Goal: Task Accomplishment & Management: Manage account settings

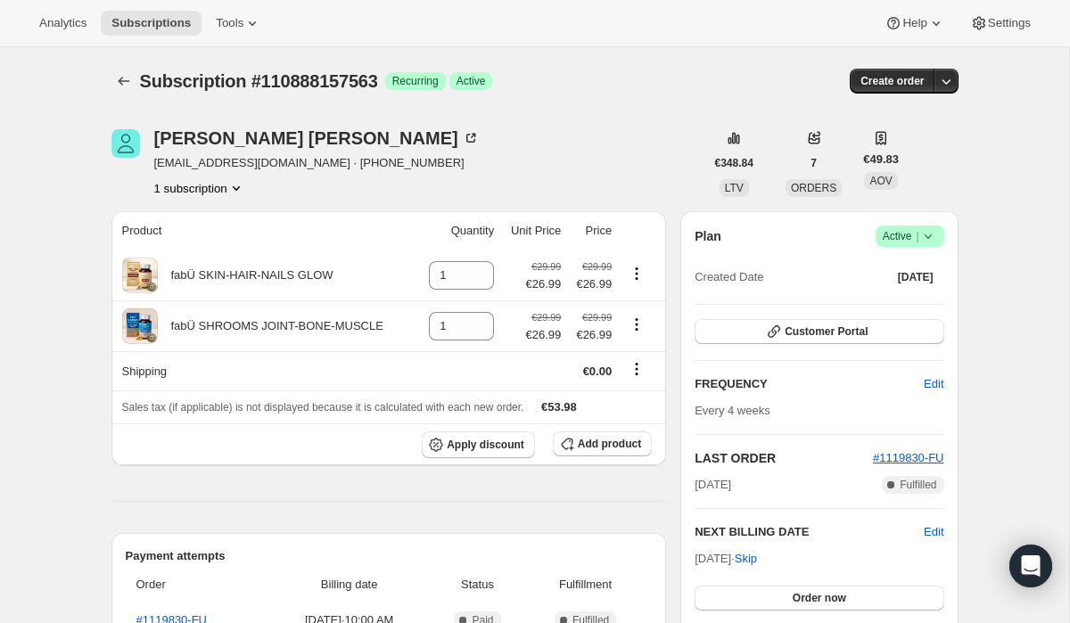
click at [919, 238] on icon at bounding box center [928, 236] width 18 height 18
click at [752, 184] on div "€348.84 LTV" at bounding box center [734, 163] width 60 height 68
click at [757, 560] on span "Skip" at bounding box center [745, 559] width 22 height 18
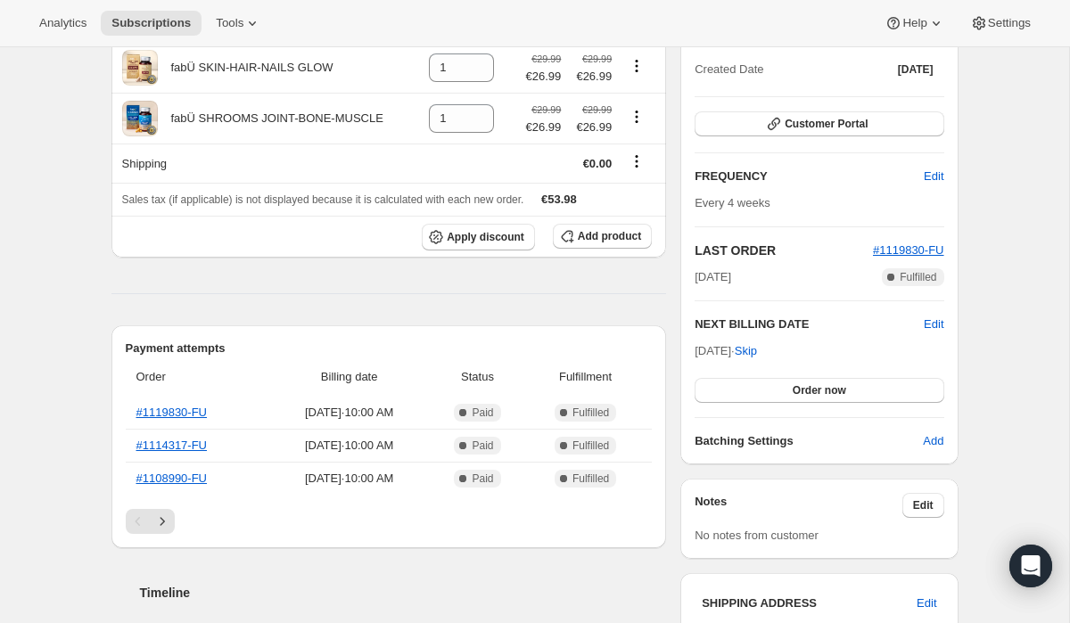
scroll to position [291, 0]
click at [817, 121] on span "Customer Portal" at bounding box center [825, 123] width 83 height 14
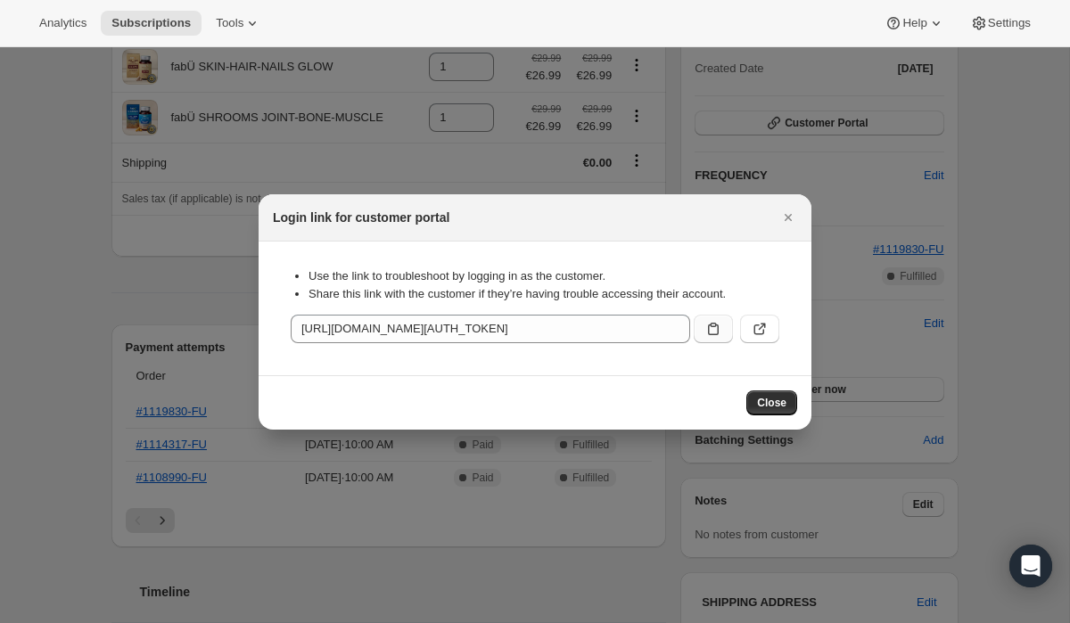
click at [709, 325] on icon ":ret:" at bounding box center [713, 329] width 18 height 18
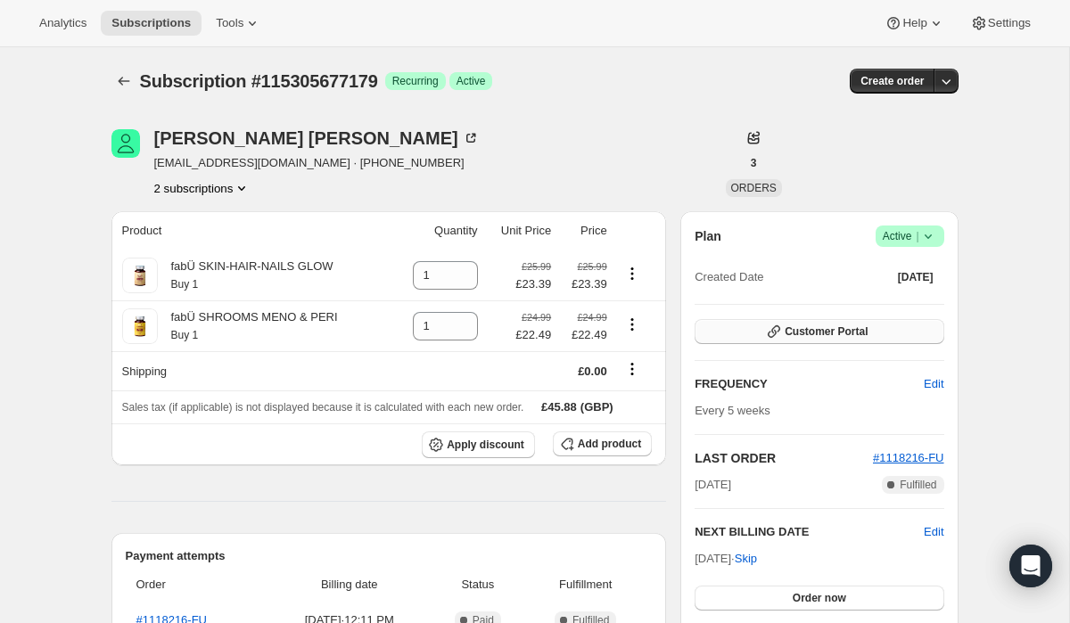
click at [838, 342] on button "Customer Portal" at bounding box center [818, 331] width 249 height 25
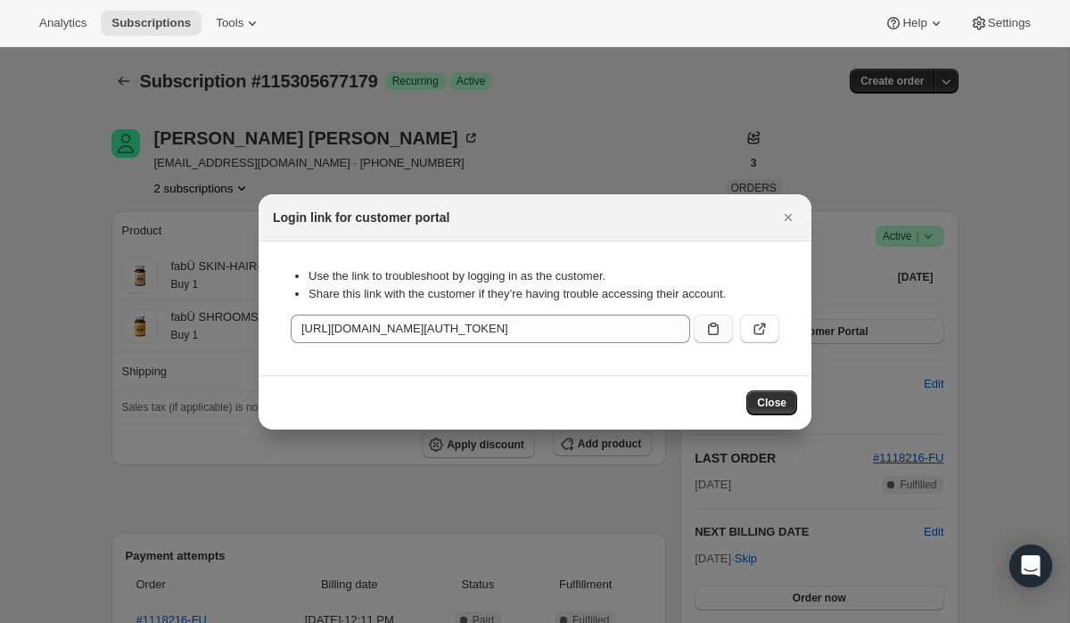
click at [715, 325] on icon ":rc3:" at bounding box center [713, 329] width 11 height 12
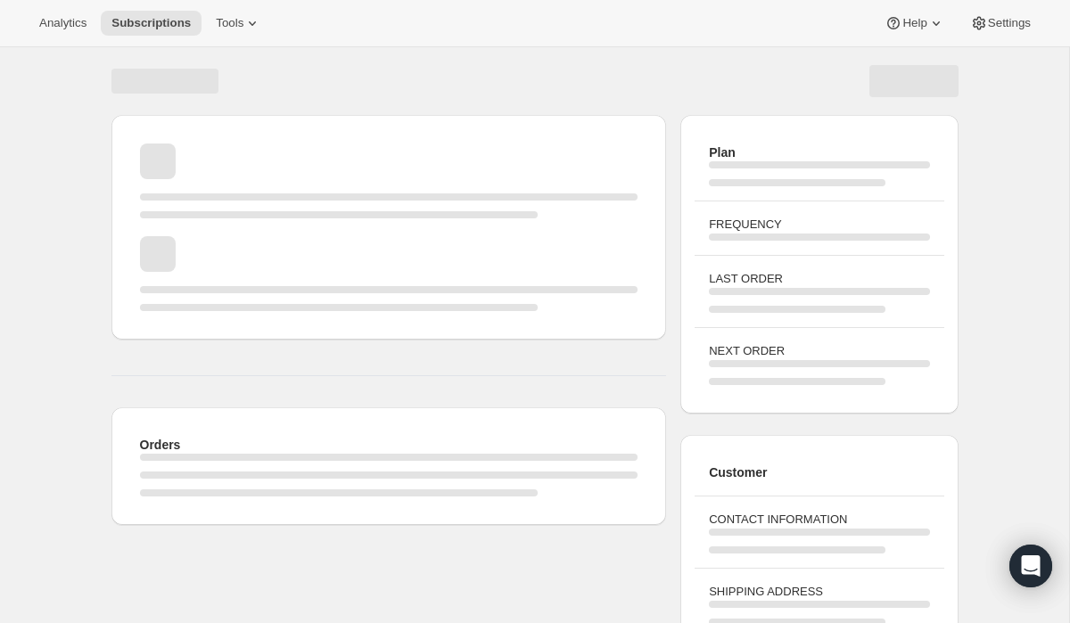
click at [87, 27] on span "Skip to content" at bounding box center [63, 23] width 90 height 18
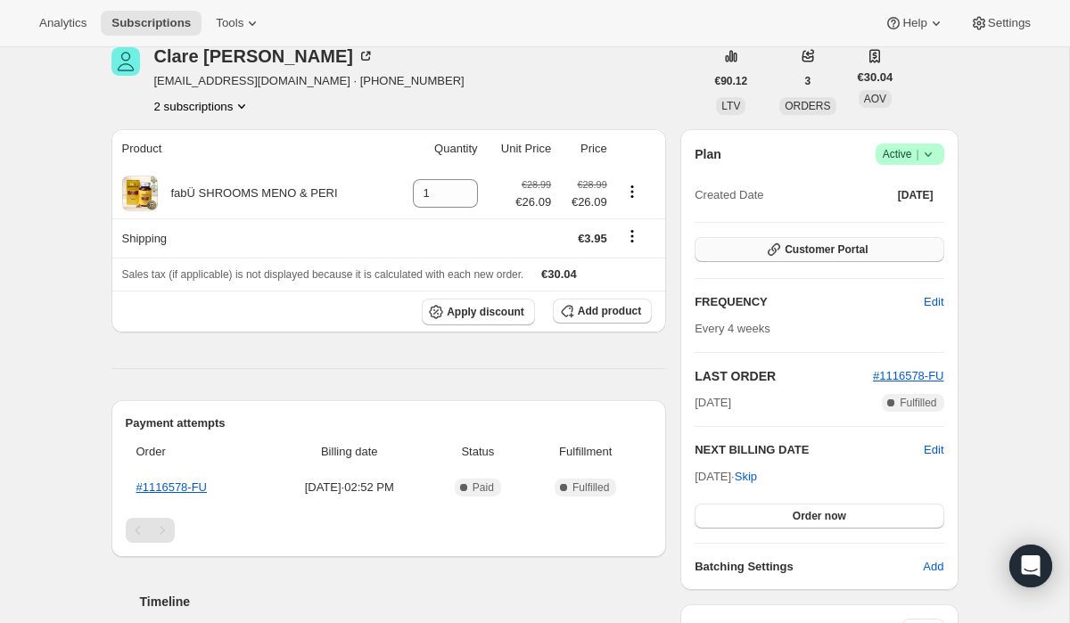
scroll to position [84, 0]
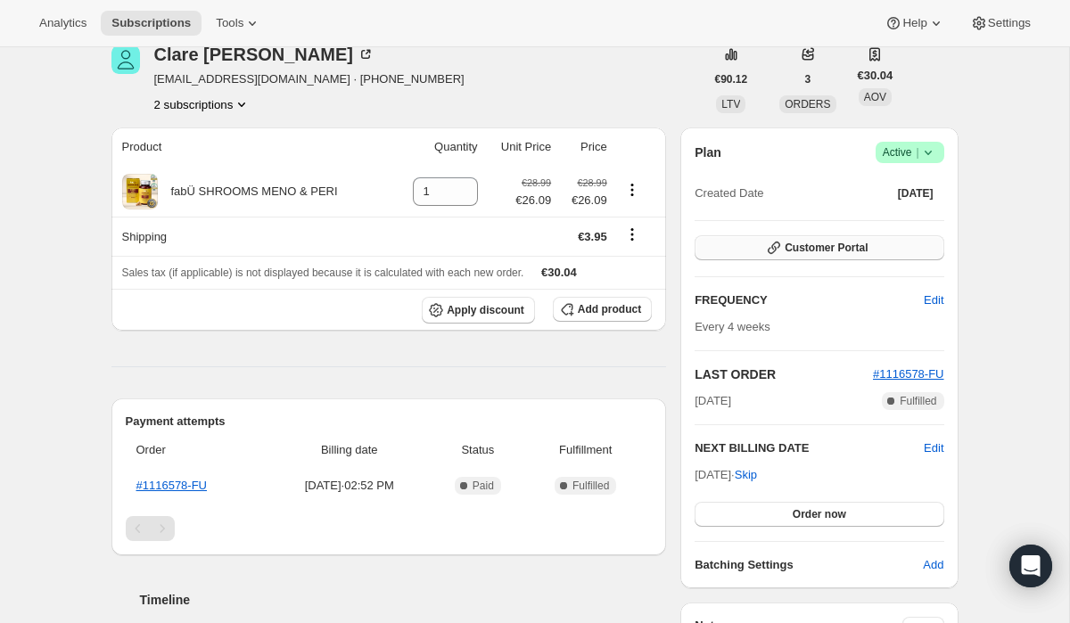
click at [825, 250] on span "Customer Portal" at bounding box center [825, 248] width 83 height 14
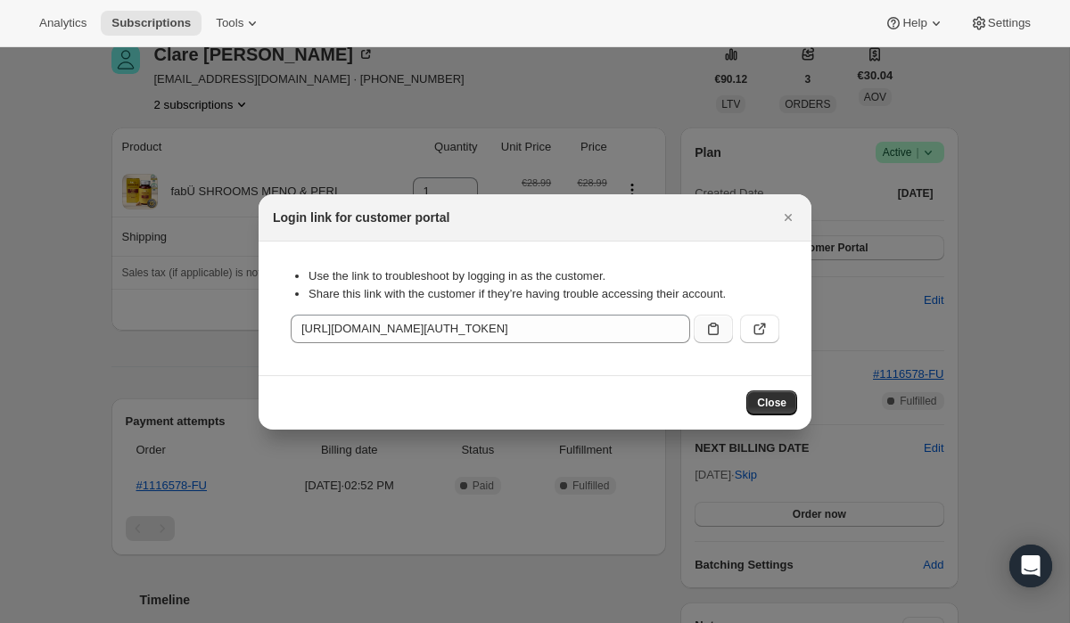
click at [706, 328] on icon ":rc0:" at bounding box center [713, 329] width 18 height 18
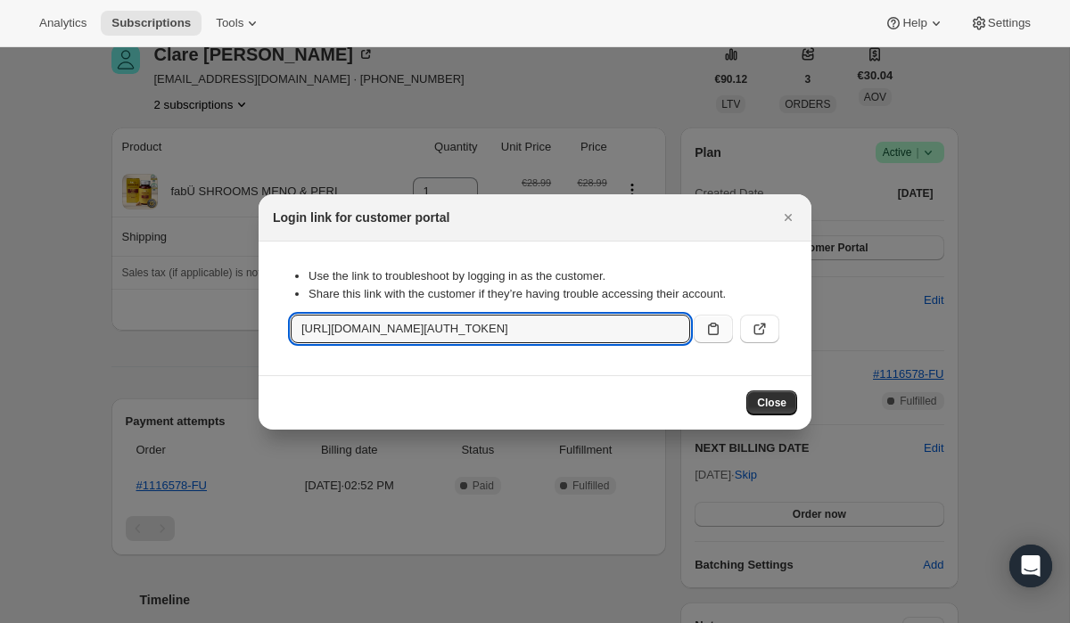
click at [710, 333] on icon ":rc0:" at bounding box center [713, 329] width 18 height 18
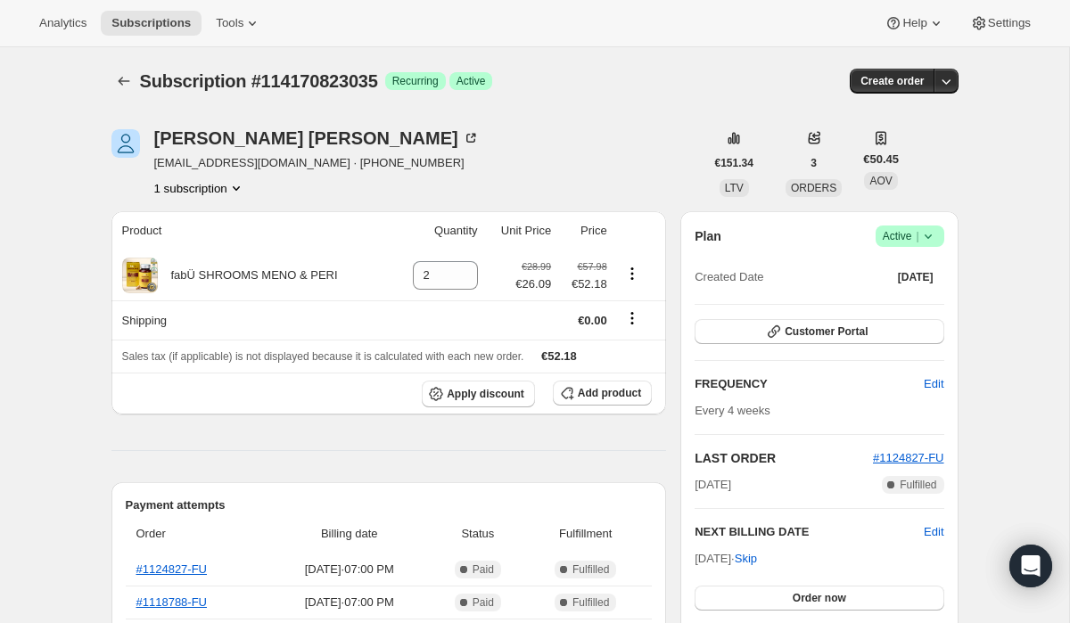
click at [892, 242] on span "Active |" at bounding box center [909, 236] width 54 height 18
click at [889, 293] on span "Cancel subscription" at bounding box center [904, 302] width 101 height 18
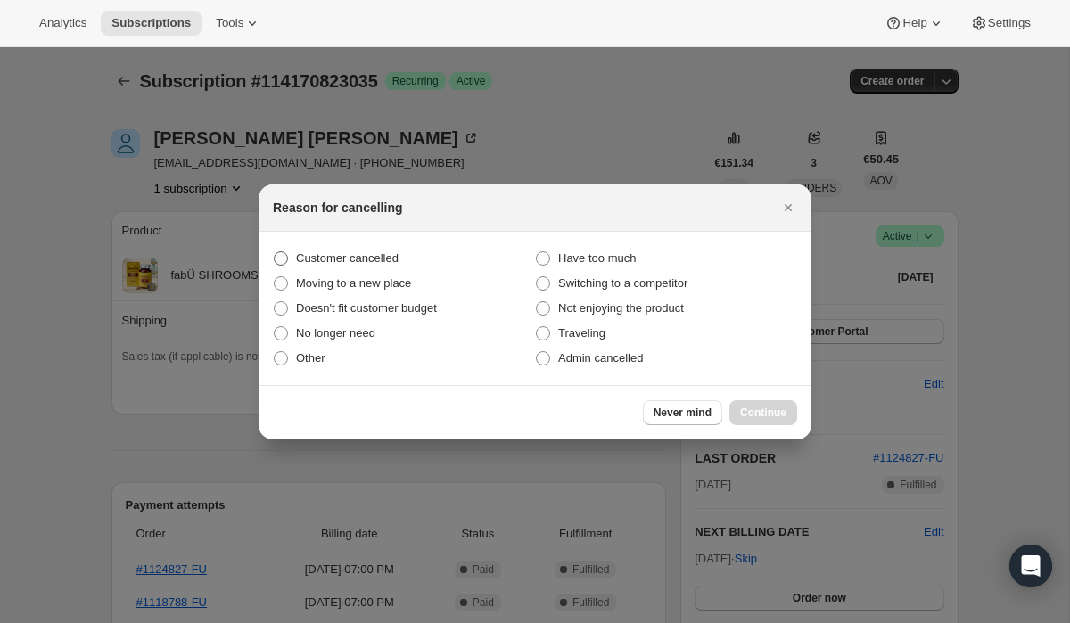
click at [463, 257] on label "Customer cancelled" at bounding box center [404, 258] width 262 height 25
click at [275, 252] on input "Customer cancelled" at bounding box center [274, 251] width 1 height 1
radio input "true"
click at [749, 413] on span "Continue" at bounding box center [763, 413] width 46 height 14
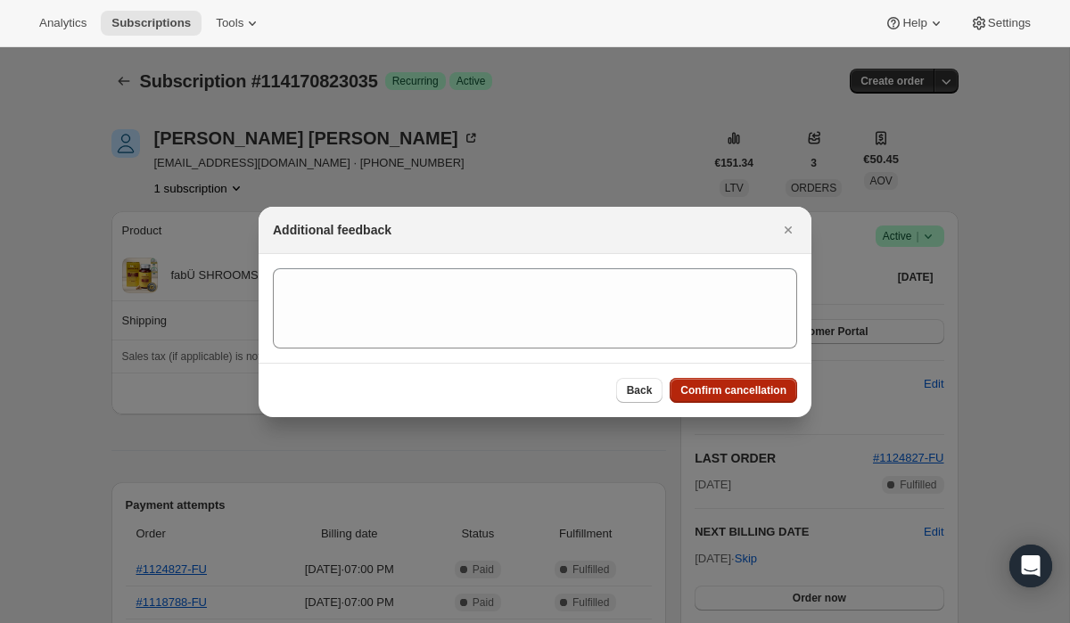
click at [695, 394] on span "Confirm cancellation" at bounding box center [733, 390] width 106 height 14
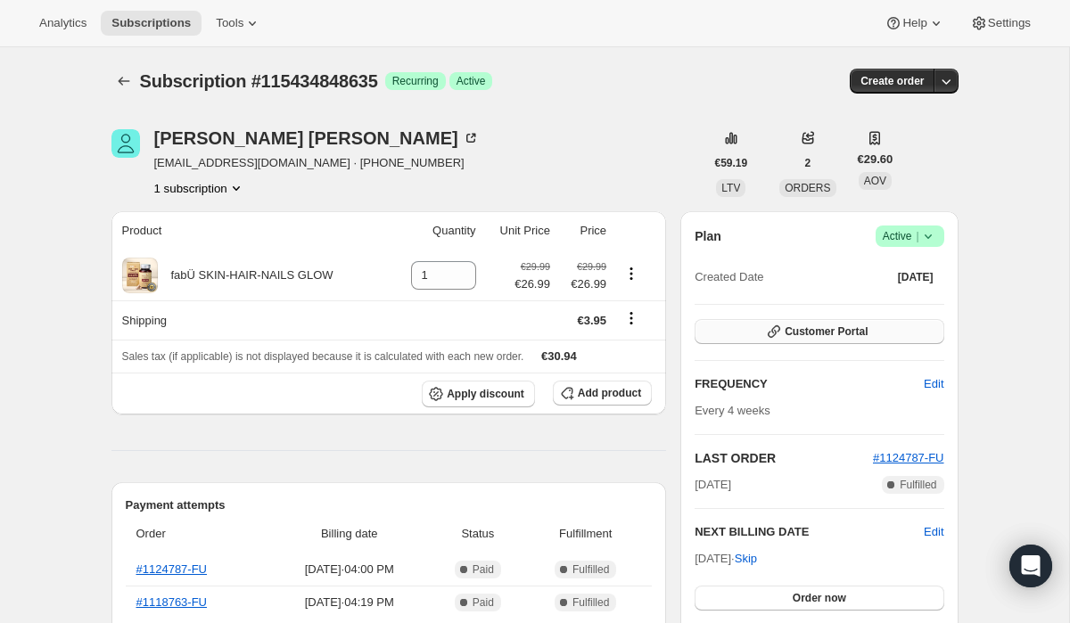
click at [841, 327] on span "Customer Portal" at bounding box center [825, 331] width 83 height 14
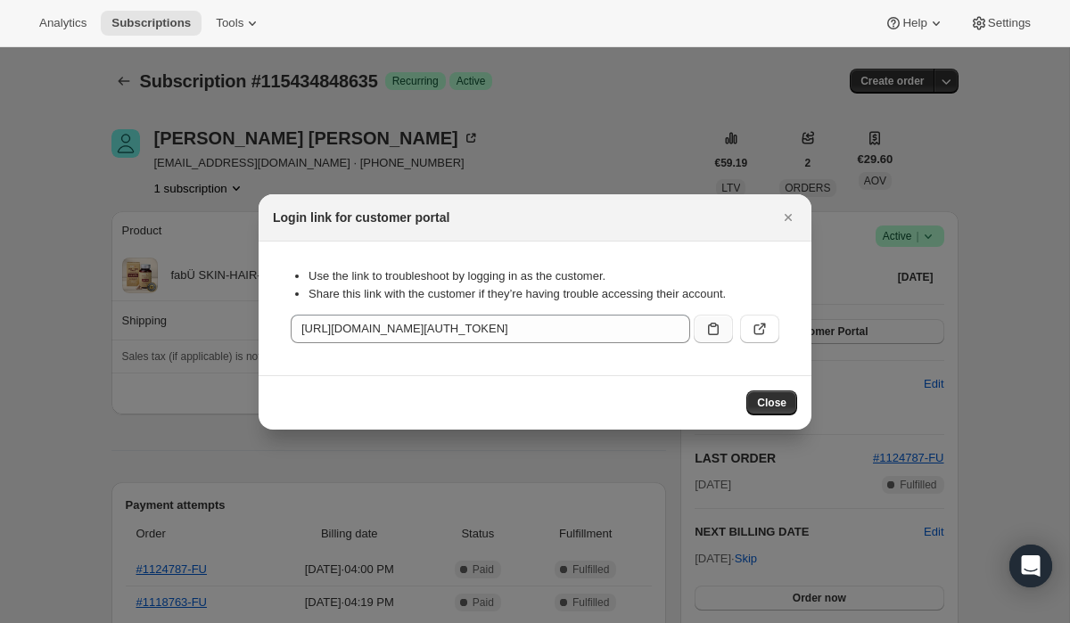
click at [705, 327] on icon ":rc0:" at bounding box center [713, 329] width 18 height 18
